Goal: Navigation & Orientation: Find specific page/section

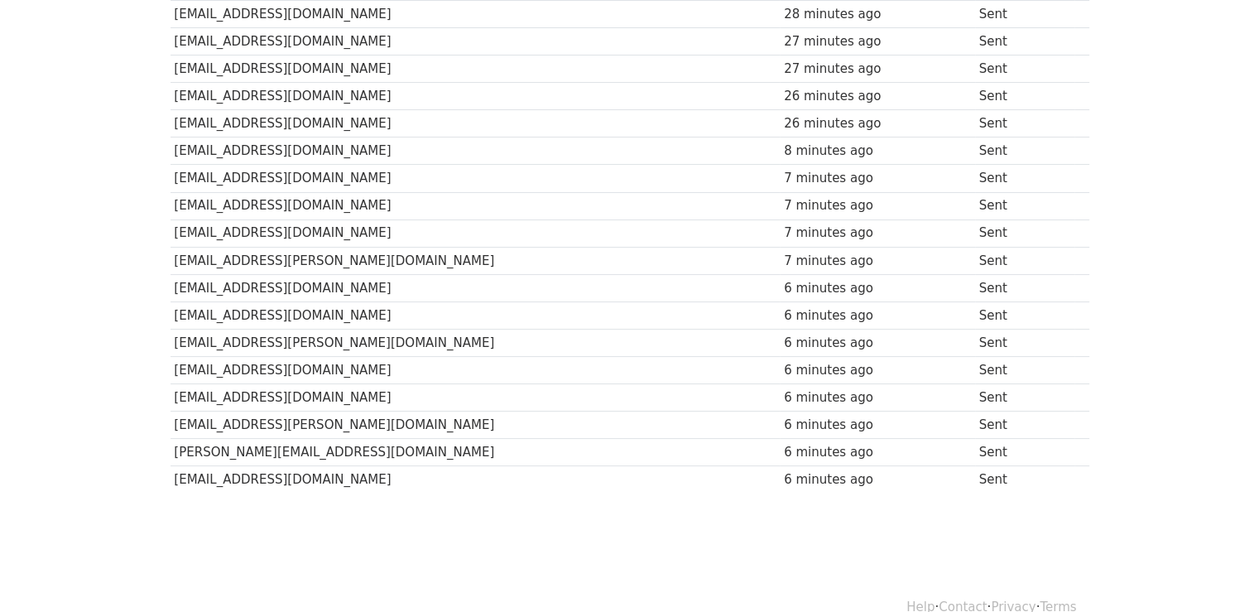
scroll to position [354, 0]
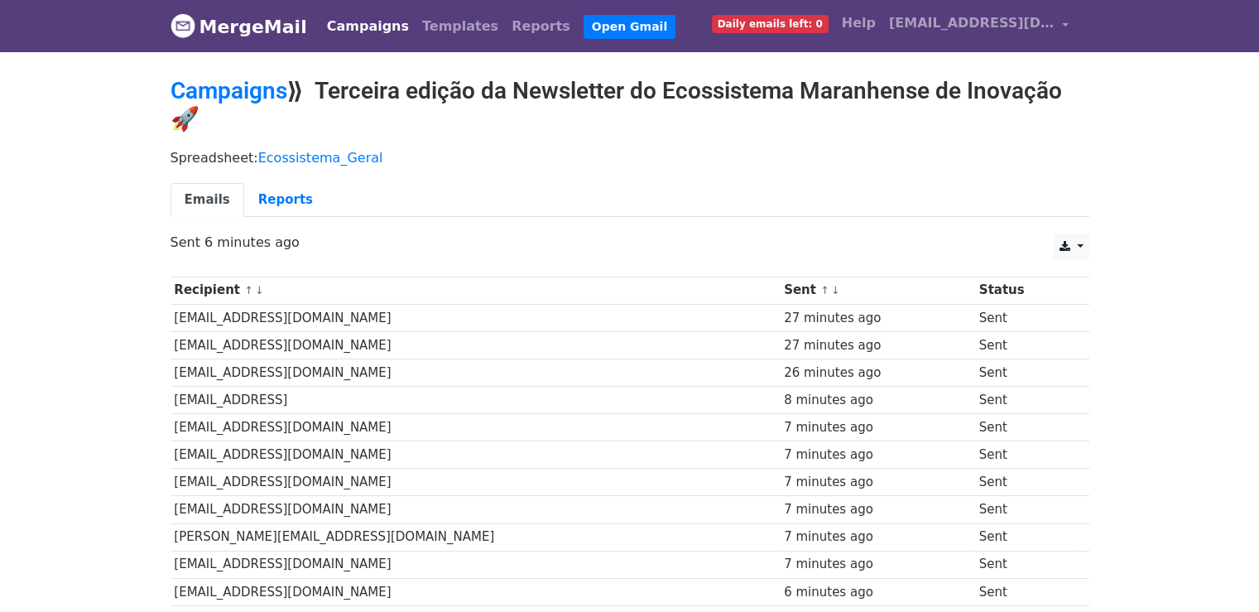
scroll to position [301, 0]
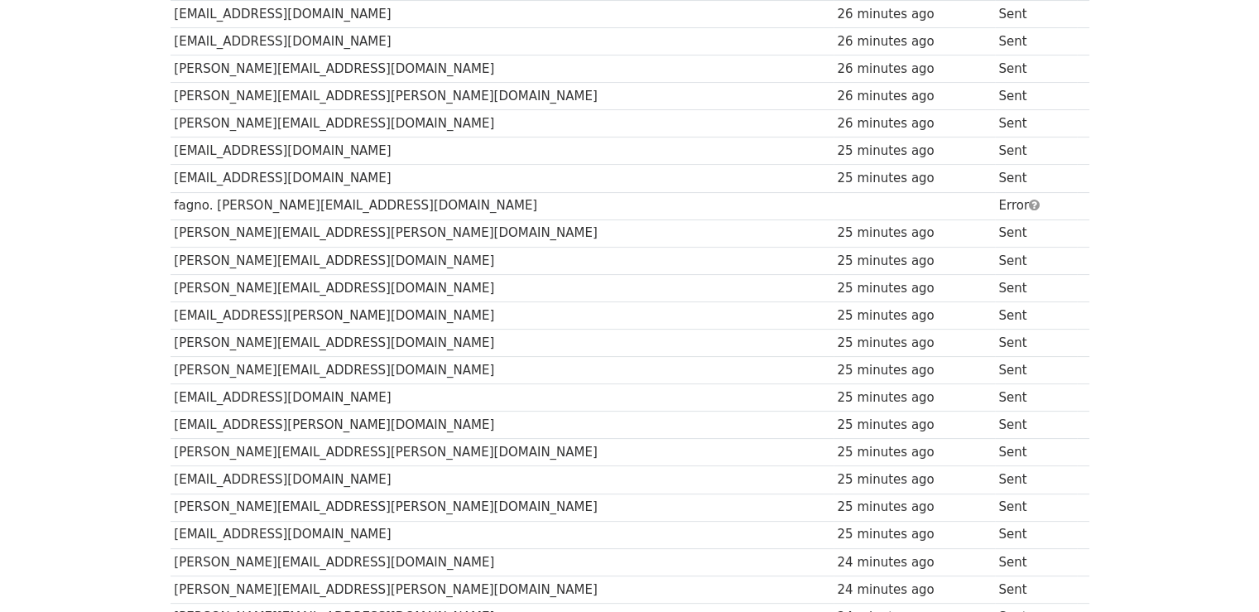
scroll to position [573, 0]
